Goal: Information Seeking & Learning: Find specific fact

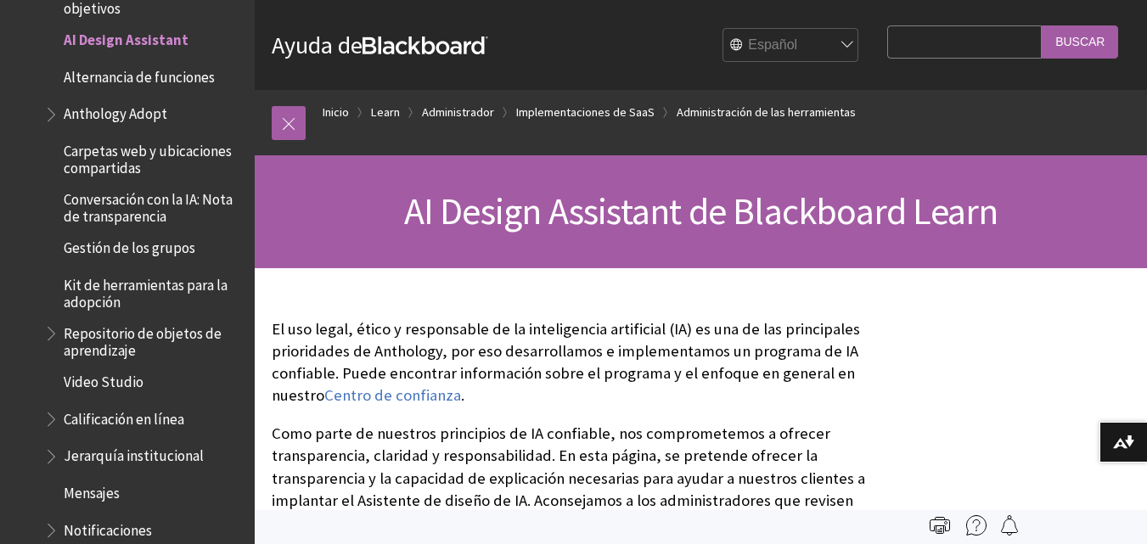
click at [887, 36] on input "Search Query" at bounding box center [964, 41] width 155 height 33
click at [964, 45] on input "corrupción" at bounding box center [964, 41] width 155 height 33
type input "c"
type input "n"
click at [965, 43] on input "Search Query" at bounding box center [964, 41] width 155 height 33
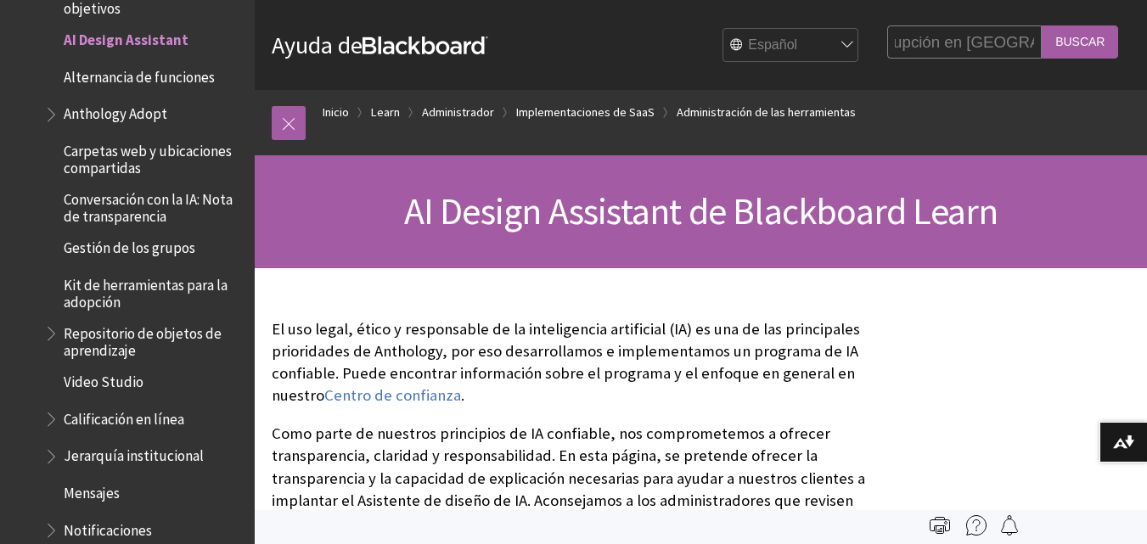
scroll to position [0, 173]
type input "cuanto aumentó la corrupción en lima en 2022"
click at [1042, 25] on input "Buscar" at bounding box center [1080, 41] width 76 height 33
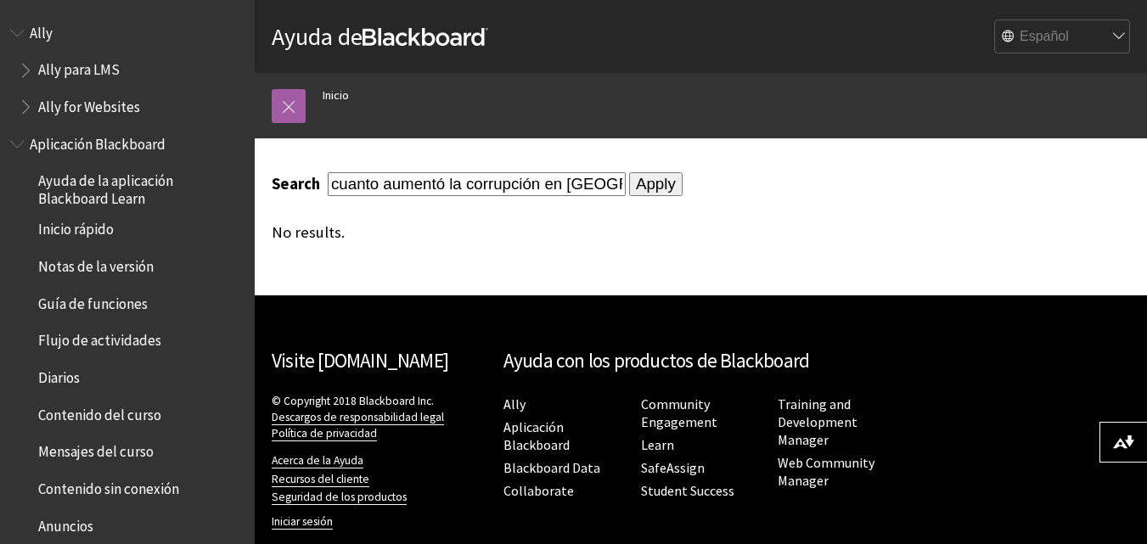
click at [629, 178] on input "Apply" at bounding box center [655, 184] width 53 height 24
click at [431, 186] on input "cuanto aumentó la corrupción en [GEOGRAPHIC_DATA] en 2022" at bounding box center [477, 183] width 298 height 23
drag, startPoint x: 384, startPoint y: 183, endPoint x: 291, endPoint y: 192, distance: 93.0
click at [291, 192] on div "Search cuanto aumentó la corrupción en lima en 2022" at bounding box center [449, 183] width 354 height 23
drag, startPoint x: 417, startPoint y: 186, endPoint x: 379, endPoint y: 186, distance: 38.2
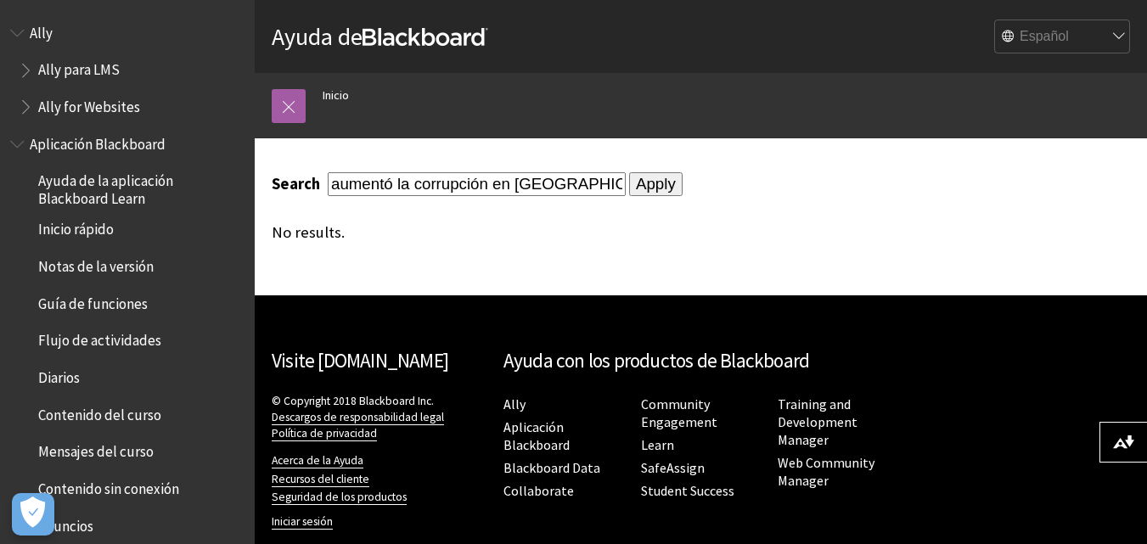
click at [379, 186] on input "aumentó la corrupción en lima en 2022" at bounding box center [477, 183] width 298 height 23
click at [496, 183] on input "aumento corrupción en lima en 2022" at bounding box center [477, 183] width 298 height 23
click at [531, 184] on input "aumento corrupción lima en 2022" at bounding box center [477, 183] width 298 height 23
type input "aumento corrupción lima 2022"
click at [629, 172] on input "Apply" at bounding box center [655, 184] width 53 height 24
